Goal: Information Seeking & Learning: Learn about a topic

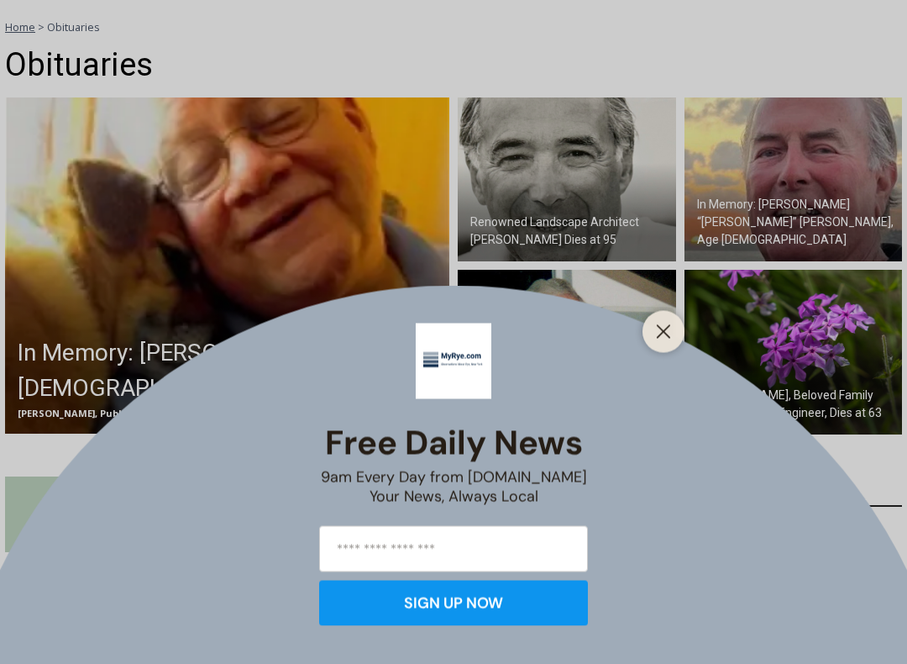
scroll to position [459, 0]
click at [661, 323] on button "Close" at bounding box center [664, 332] width 24 height 24
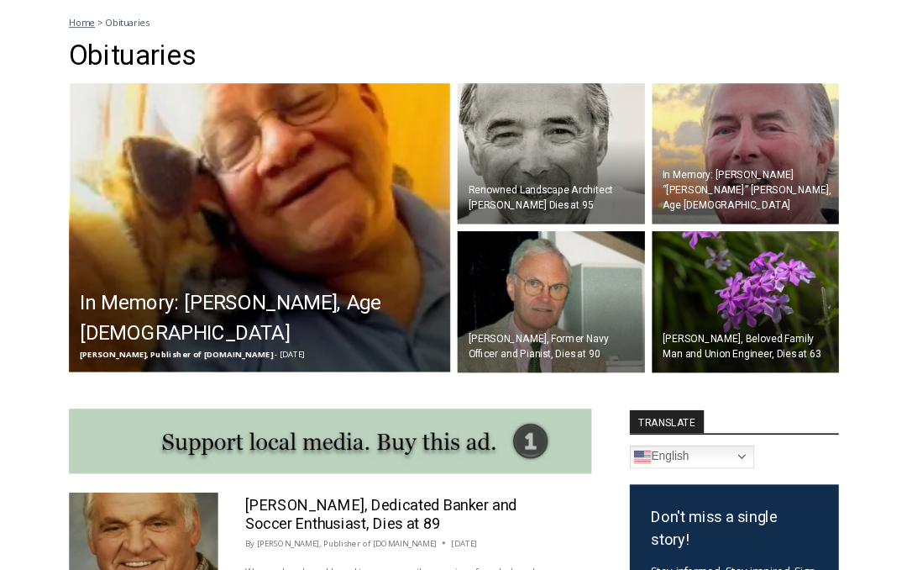
scroll to position [506, 0]
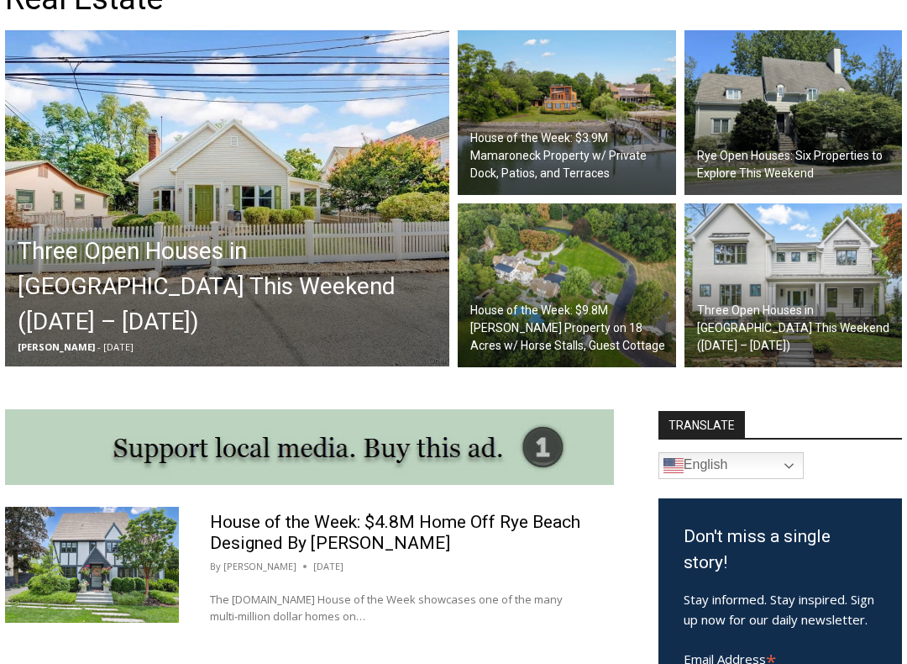
scroll to position [513, 0]
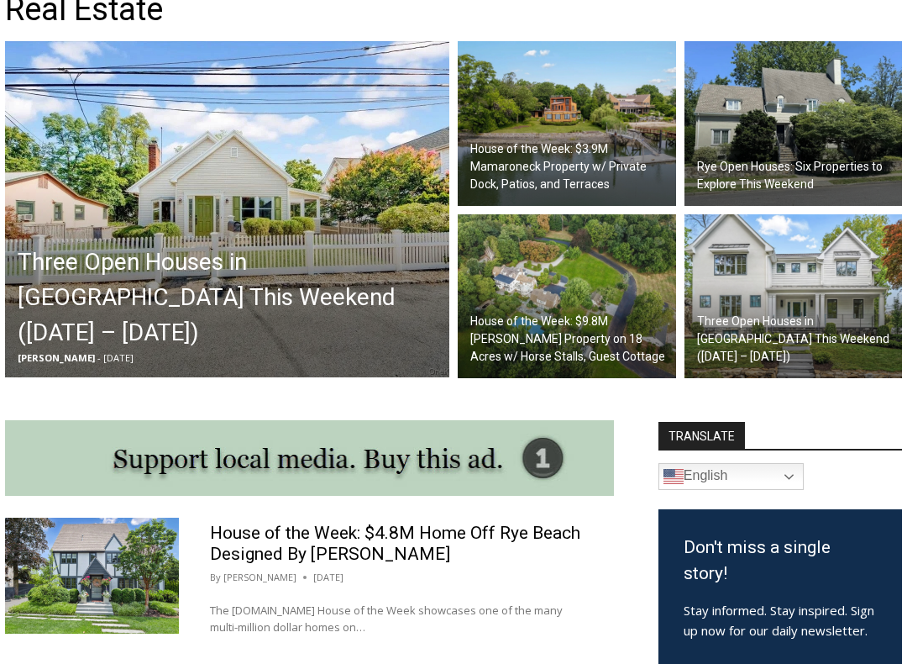
click at [287, 302] on h2 "Three Open Houses in [GEOGRAPHIC_DATA] This Weekend ([DATE] – [DATE])" at bounding box center [232, 298] width 428 height 106
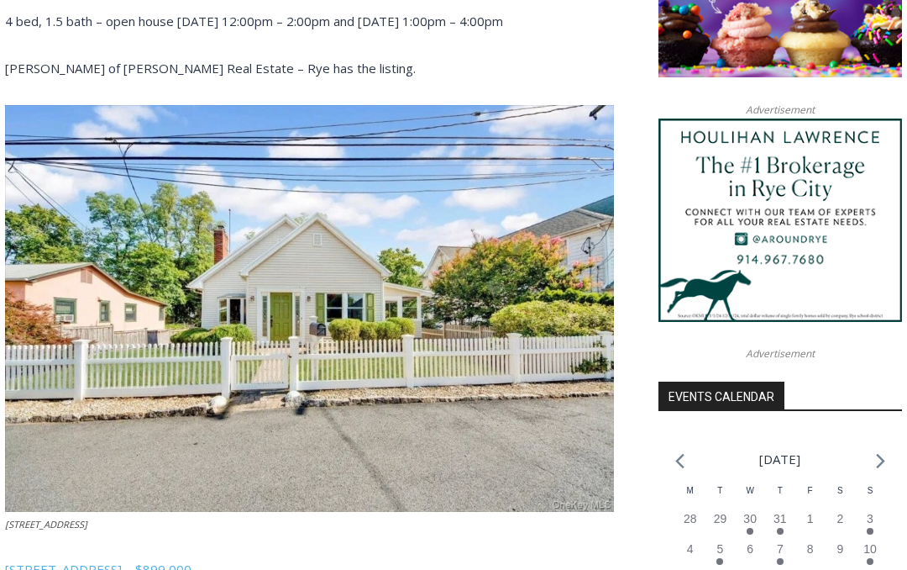
scroll to position [1491, 0]
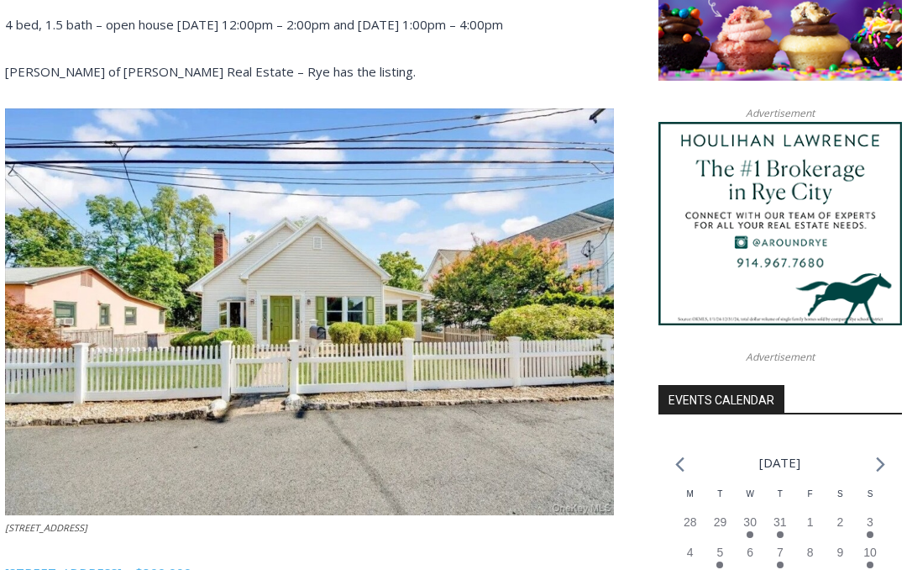
click at [192, 564] on span "32 Ridgeland Terrace, Rye – $899,000" at bounding box center [98, 572] width 187 height 17
click at [333, 456] on img at bounding box center [309, 311] width 609 height 407
click at [192, 564] on span "32 Ridgeland Terrace, Rye – $899,000" at bounding box center [98, 572] width 187 height 17
